Goal: Task Accomplishment & Management: Manage account settings

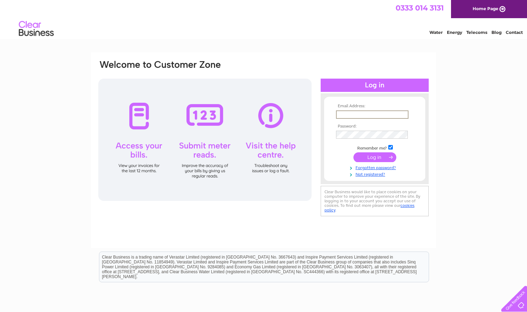
type input "[PERSON_NAME][EMAIL_ADDRESS][PERSON_NAME][DOMAIN_NAME]"
click at [375, 156] on input "submit" at bounding box center [375, 157] width 43 height 10
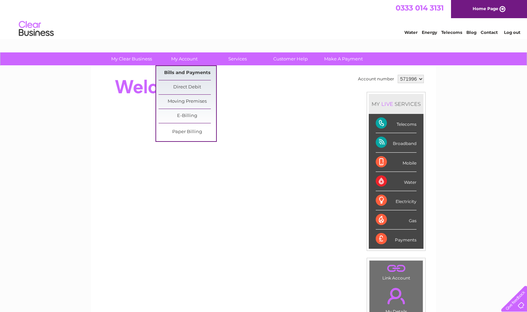
click at [178, 73] on link "Bills and Payments" at bounding box center [188, 73] width 58 height 14
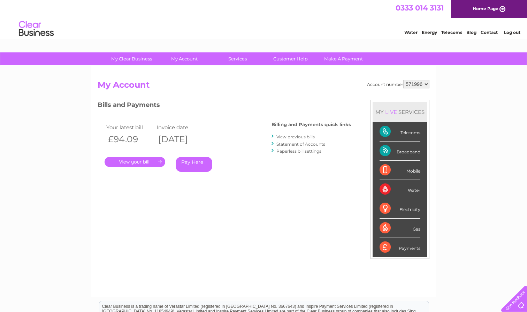
click at [147, 159] on link "." at bounding box center [135, 162] width 61 height 10
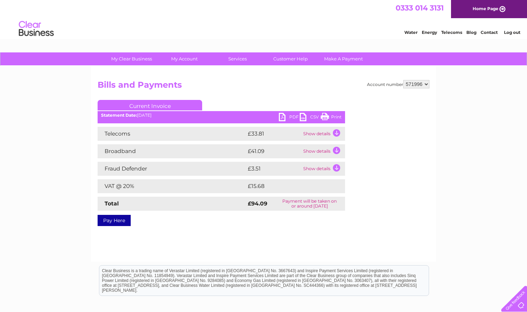
click at [293, 115] on link "PDF" at bounding box center [289, 118] width 21 height 10
